Goal: Information Seeking & Learning: Learn about a topic

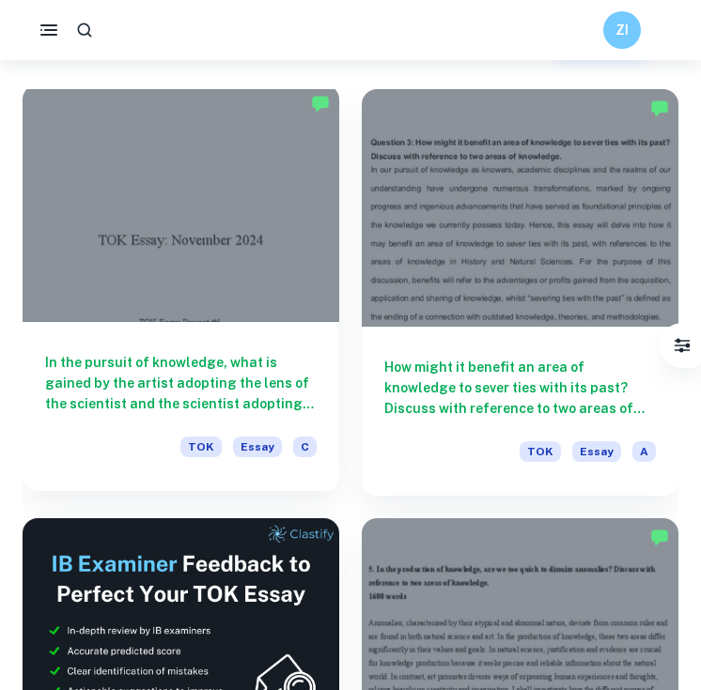
scroll to position [572, 0]
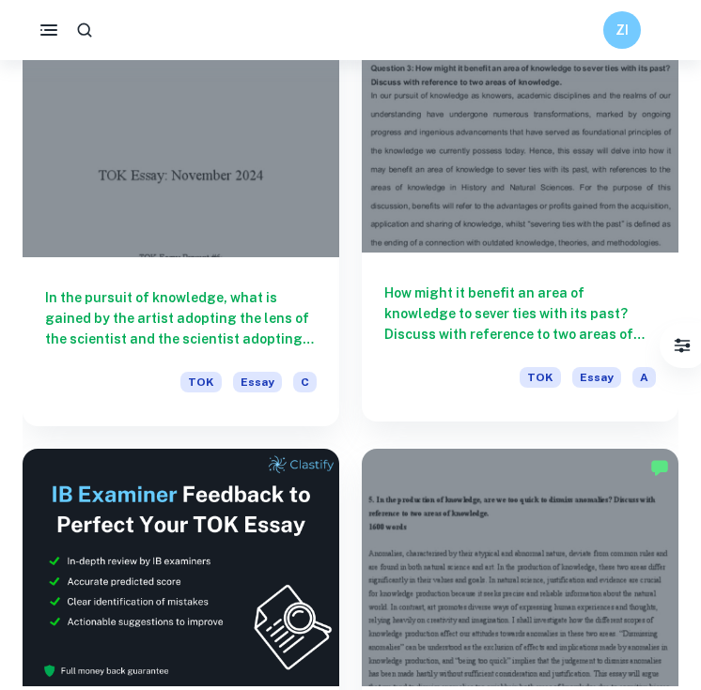
click at [480, 343] on h6 "How might it benefit an area of knowledge to sever ties with its past? Discuss …" at bounding box center [519, 314] width 271 height 62
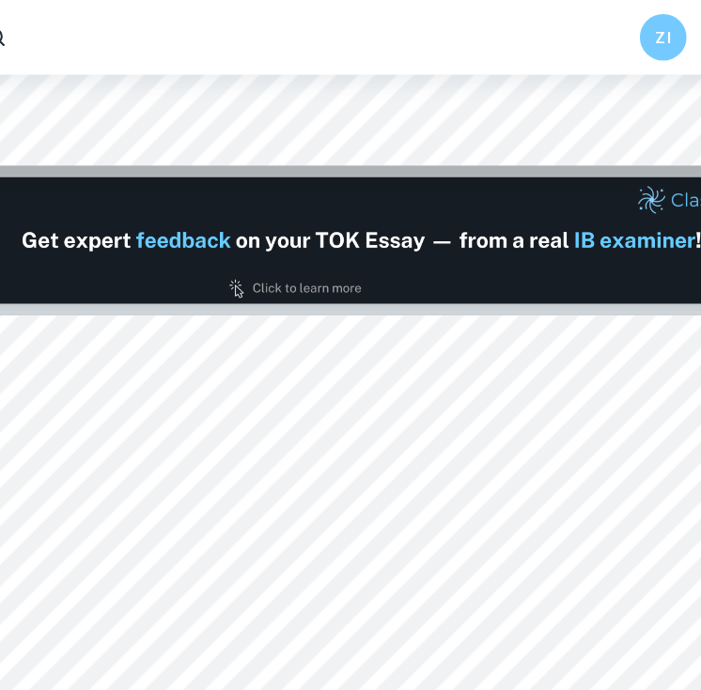
scroll to position [905, 0]
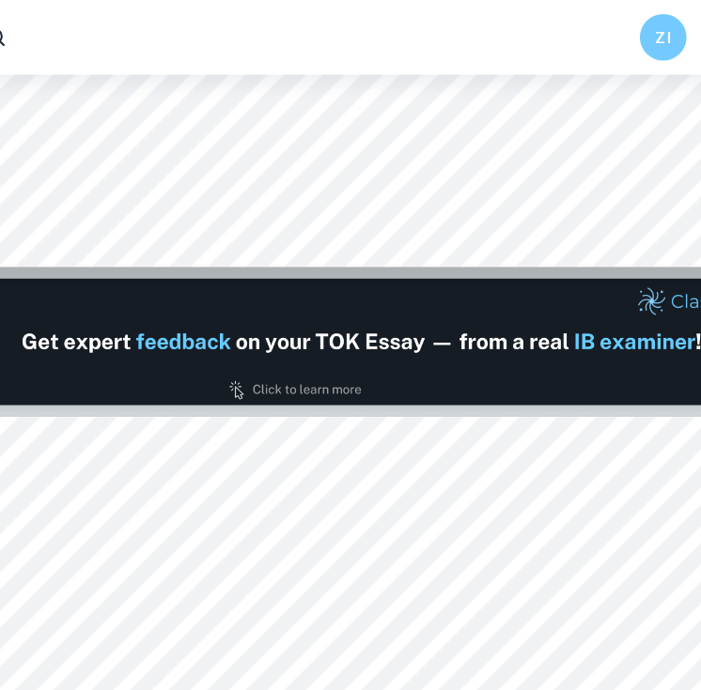
type input "1"
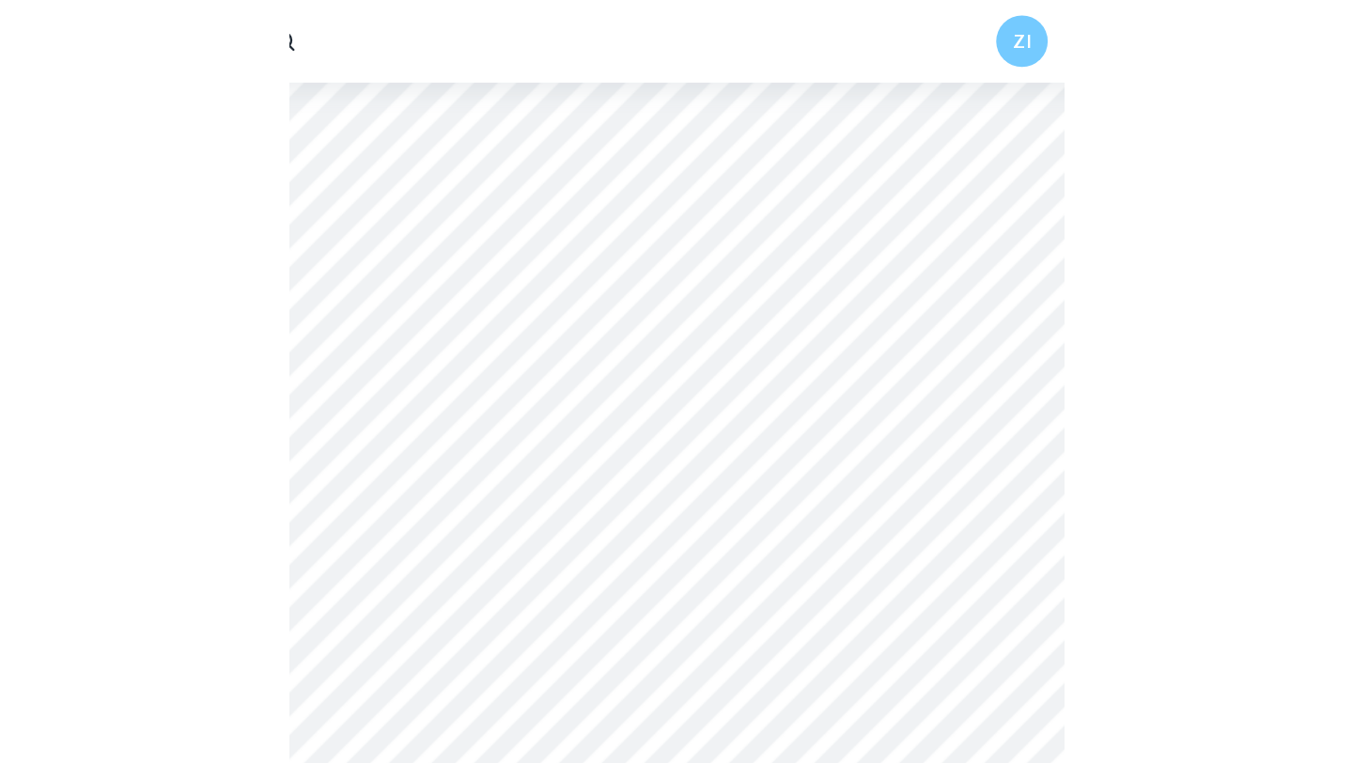
scroll to position [0, 0]
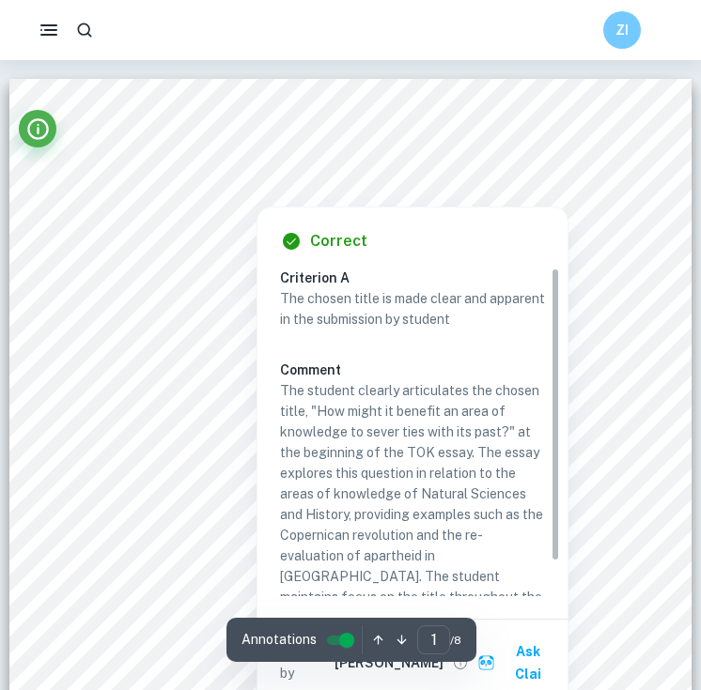
click at [124, 181] on div at bounding box center [256, 189] width 329 height 23
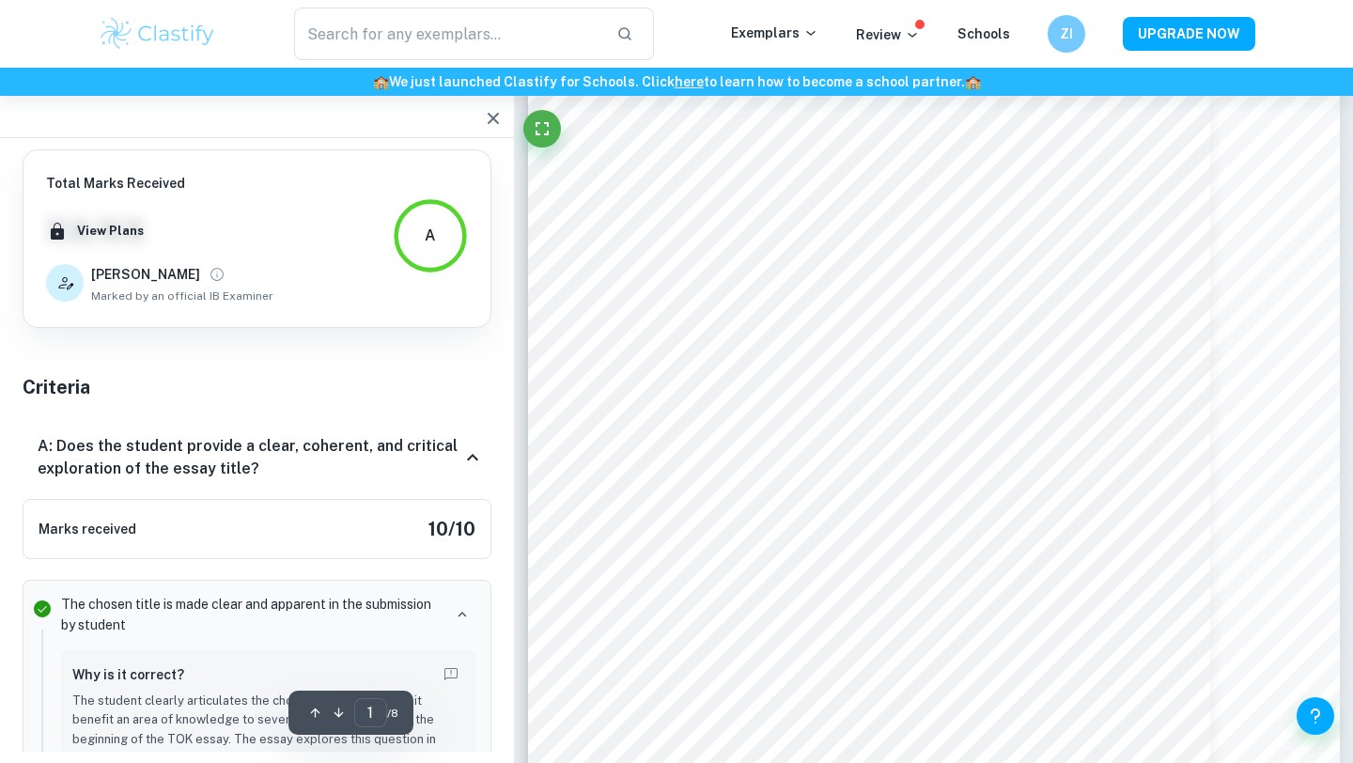
scroll to position [130, 0]
click at [497, 129] on button "button" at bounding box center [493, 119] width 38 height 38
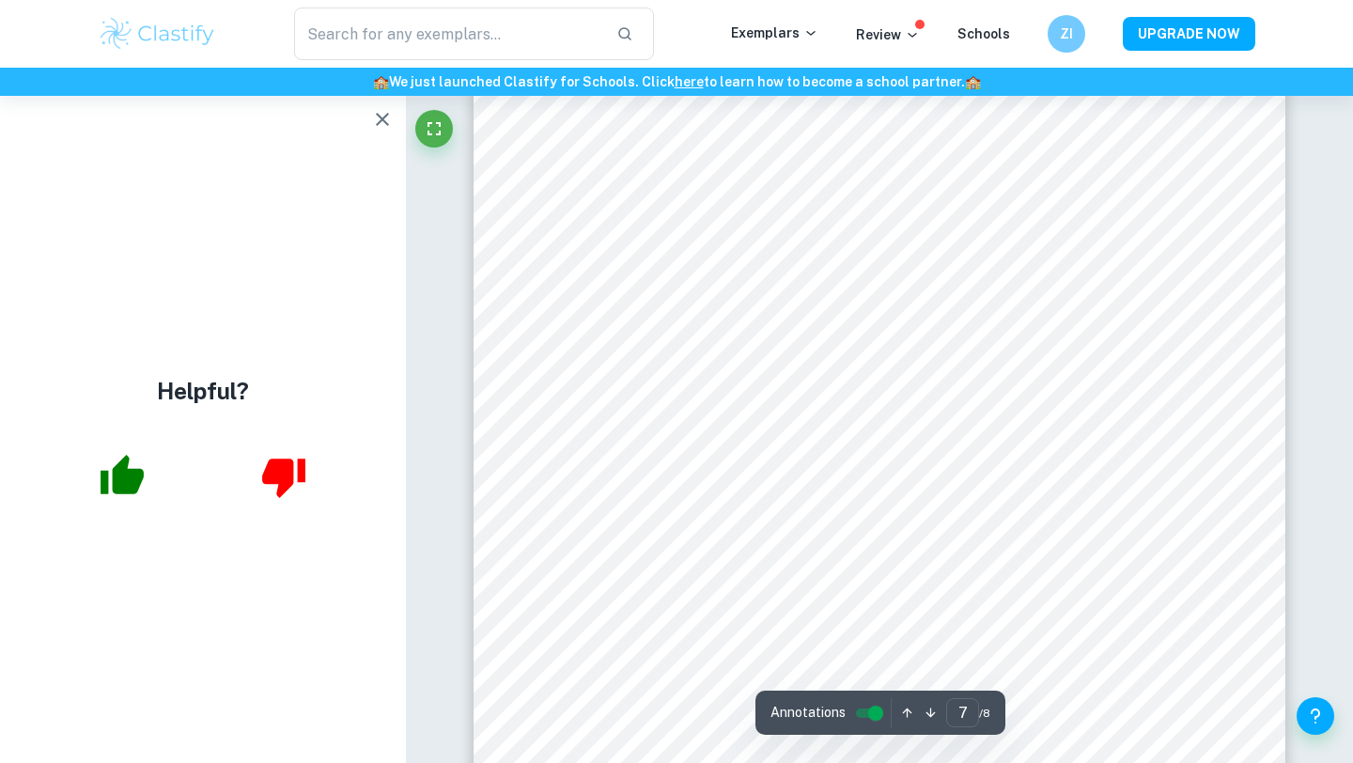
scroll to position [7275, 0]
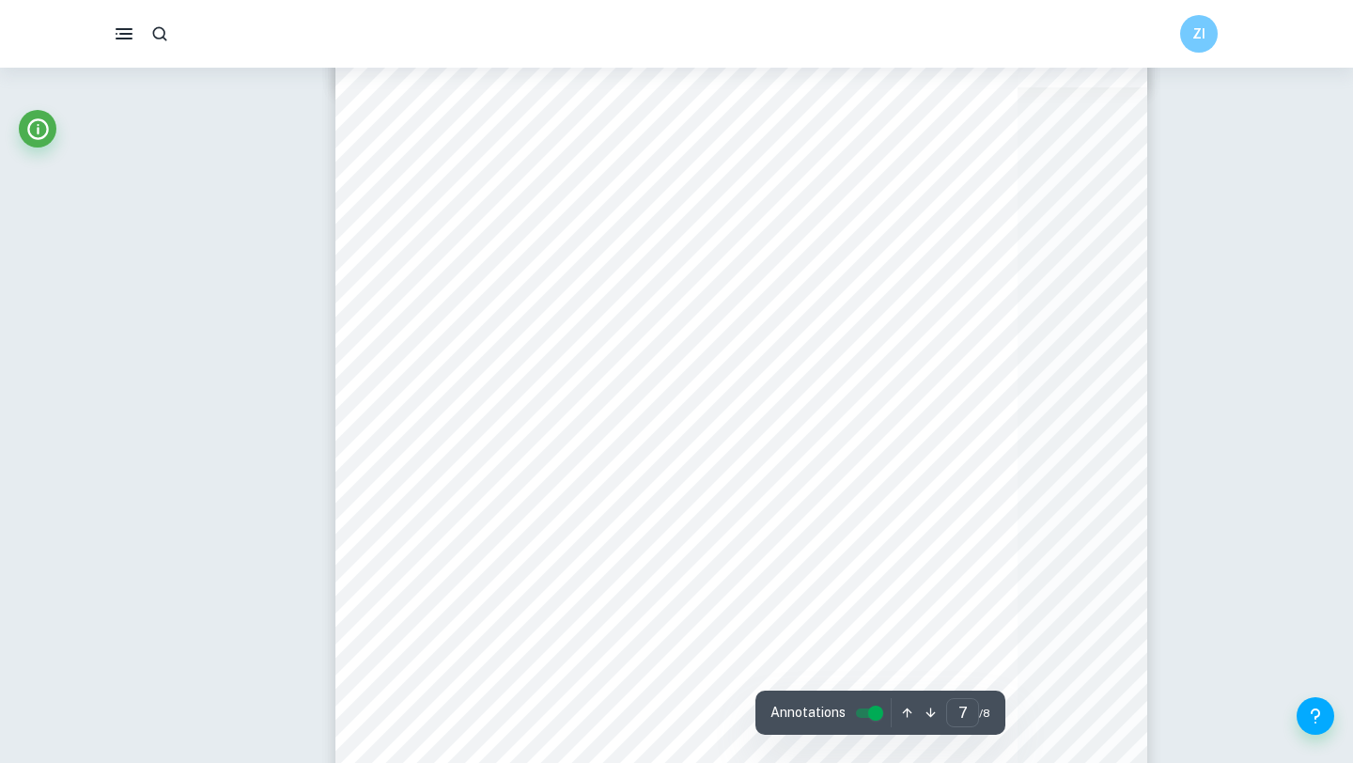
type input "6"
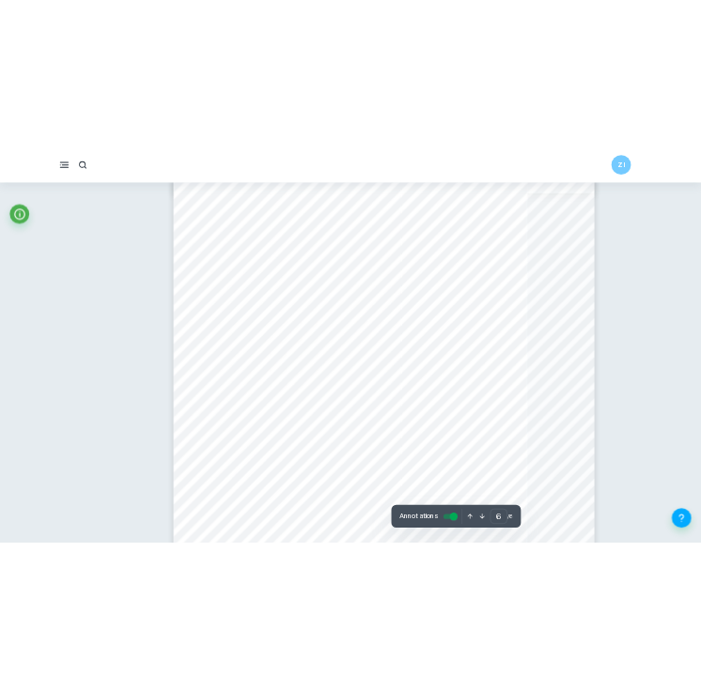
scroll to position [5506, 0]
